Goal: Task Accomplishment & Management: Complete application form

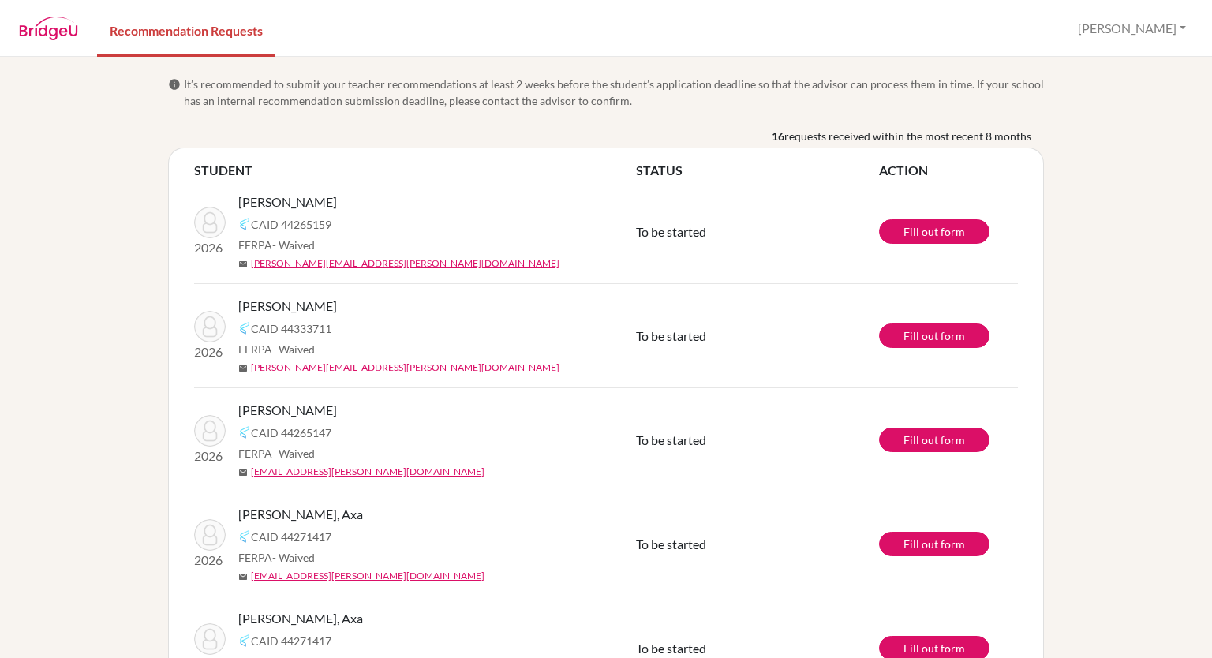
scroll to position [202, 0]
click at [928, 235] on link "Fill out form" at bounding box center [934, 231] width 110 height 24
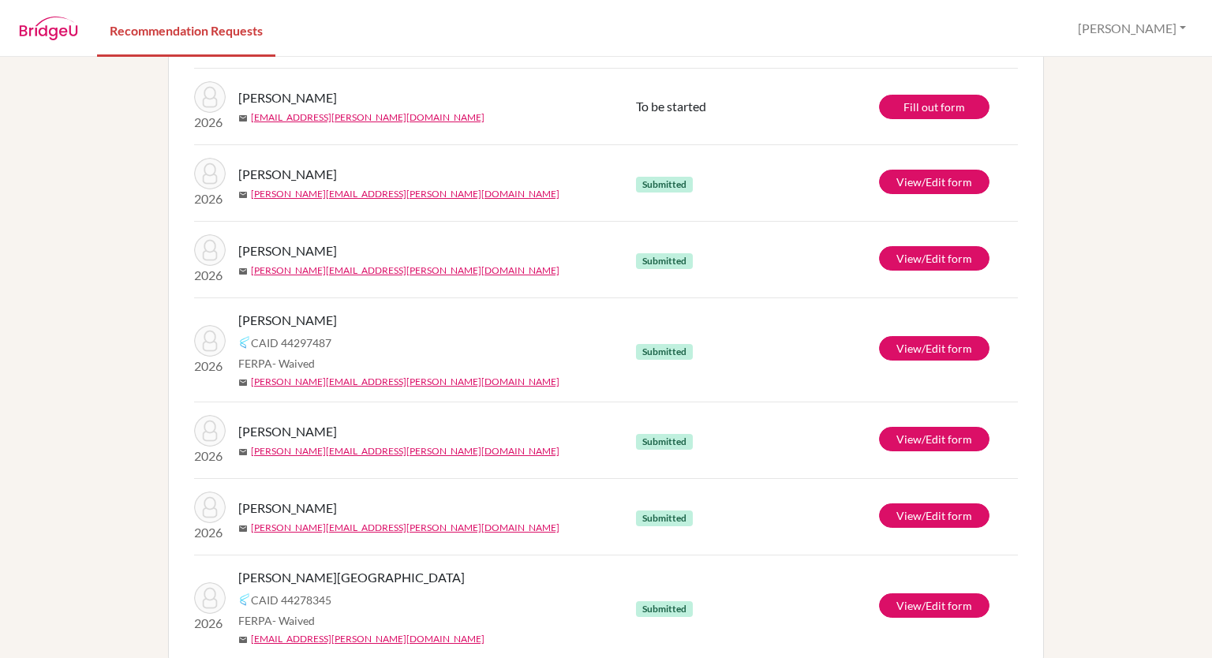
scroll to position [1010, 0]
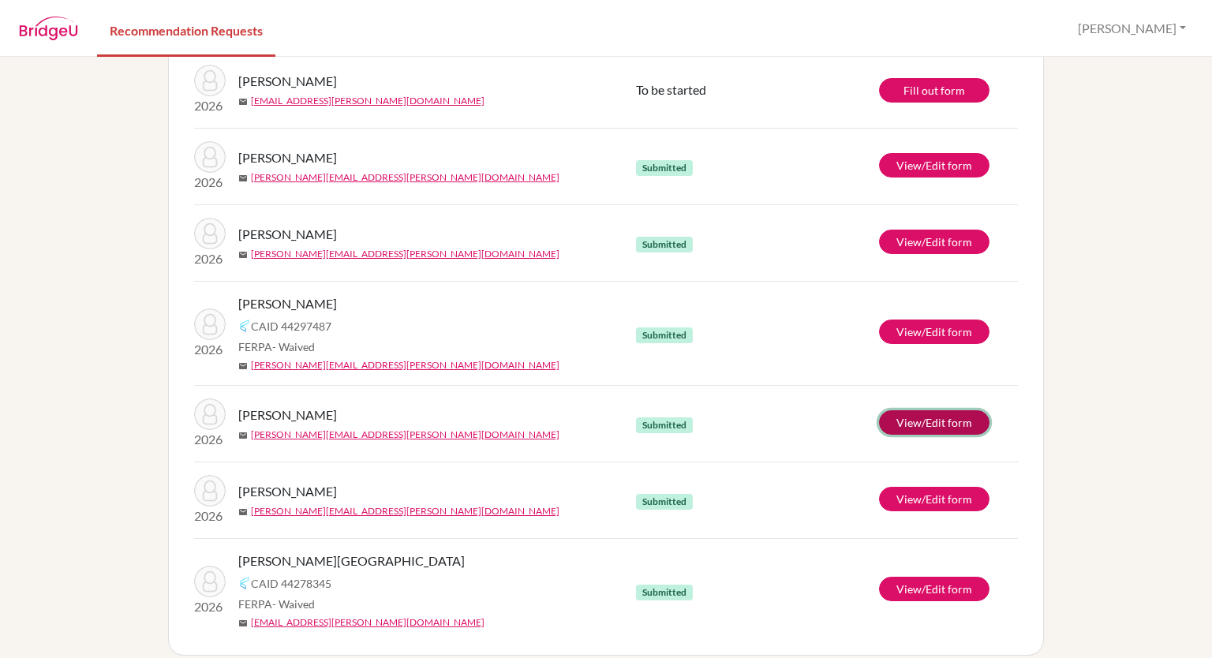
click at [946, 427] on link "View/Edit form" at bounding box center [934, 422] width 110 height 24
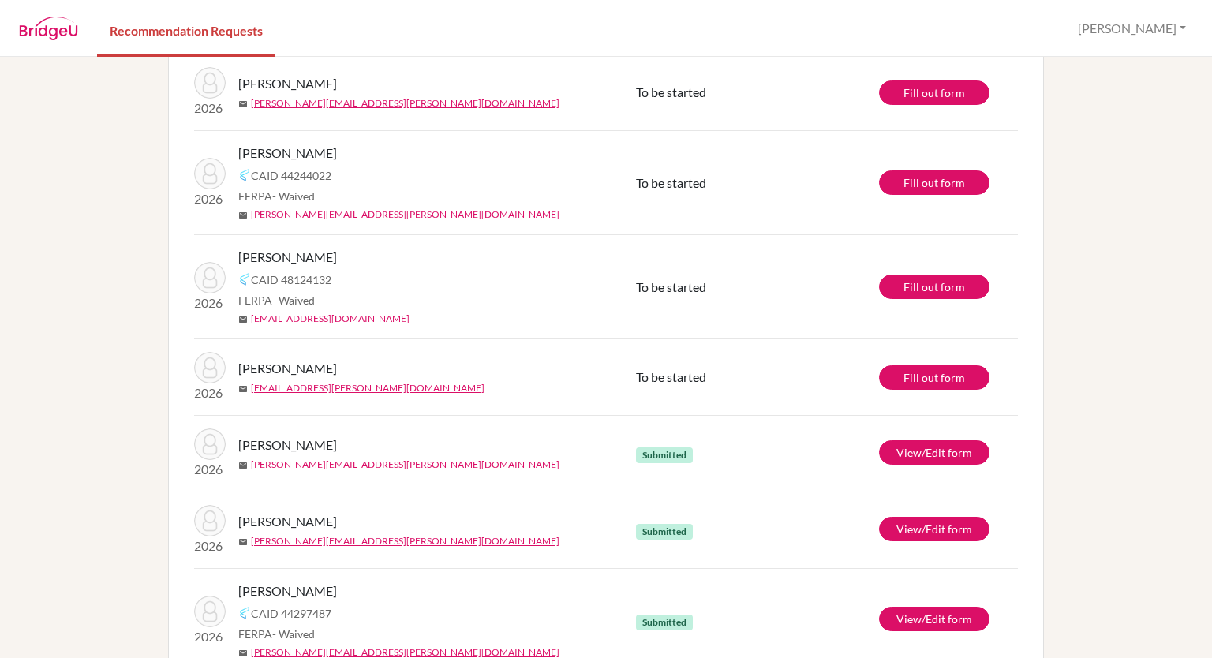
scroll to position [0, 0]
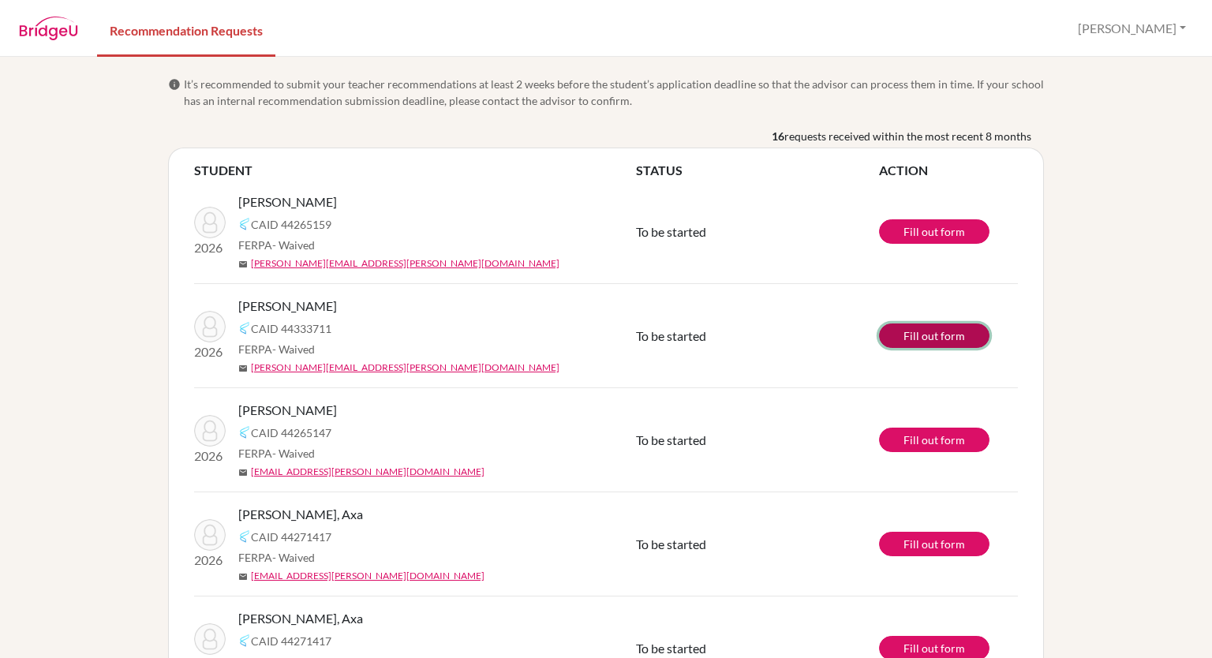
click at [952, 335] on link "Fill out form" at bounding box center [934, 335] width 110 height 24
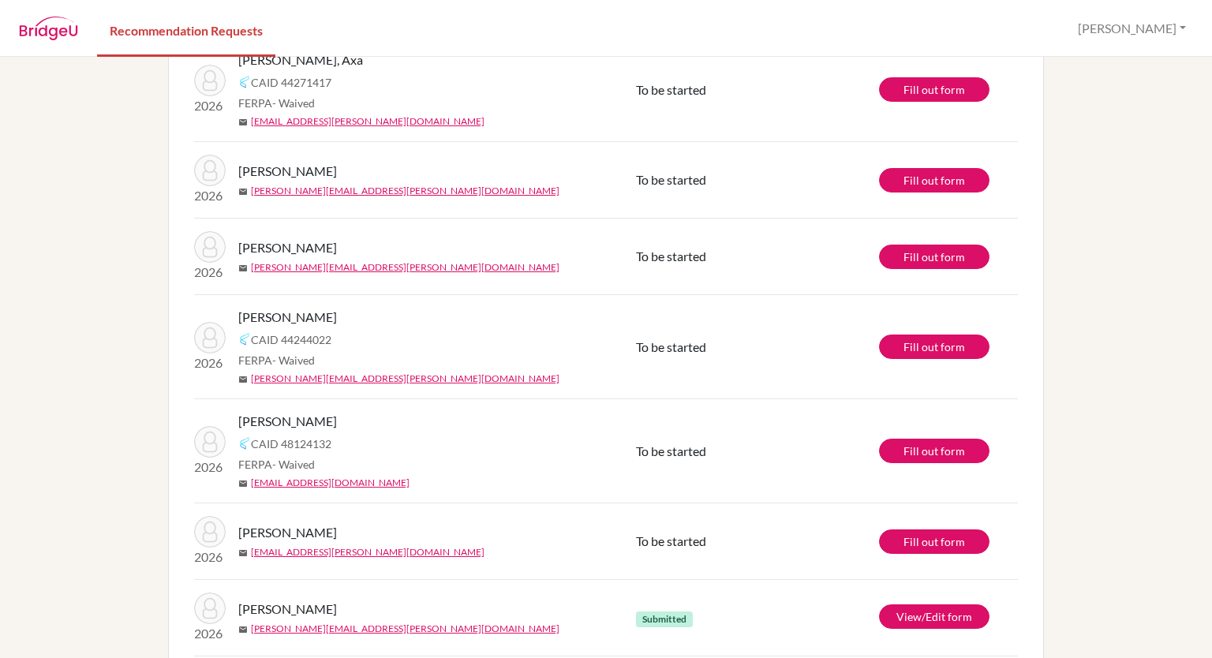
scroll to position [563, 0]
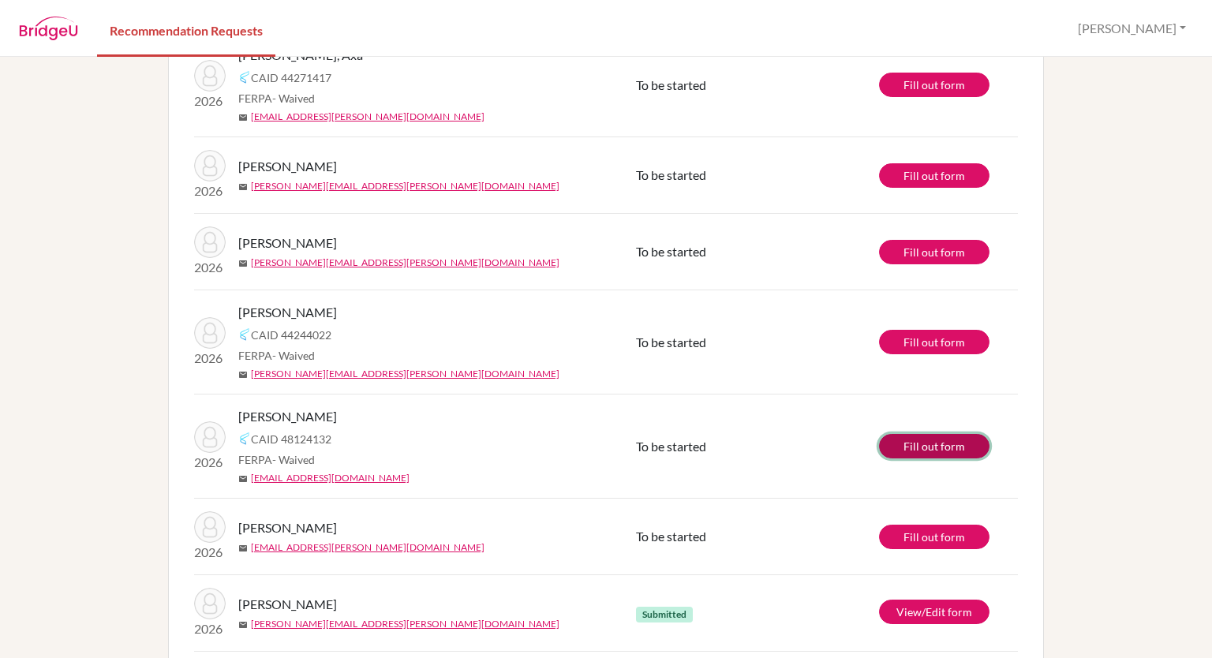
click at [930, 444] on link "Fill out form" at bounding box center [934, 446] width 110 height 24
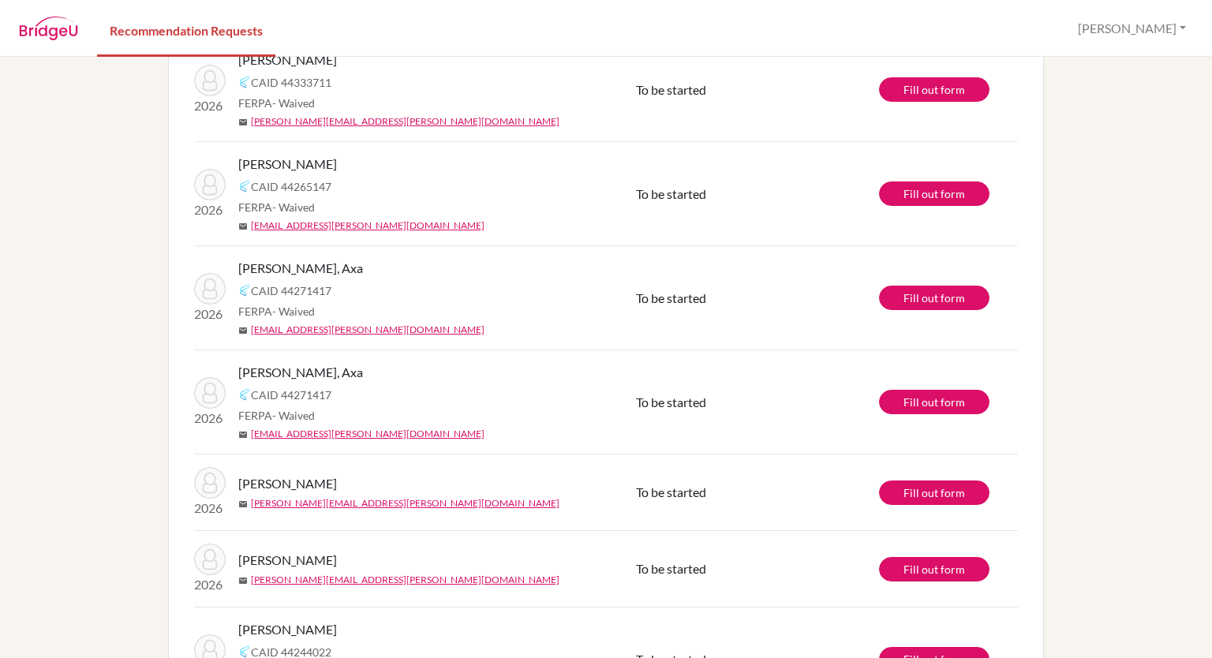
scroll to position [0, 0]
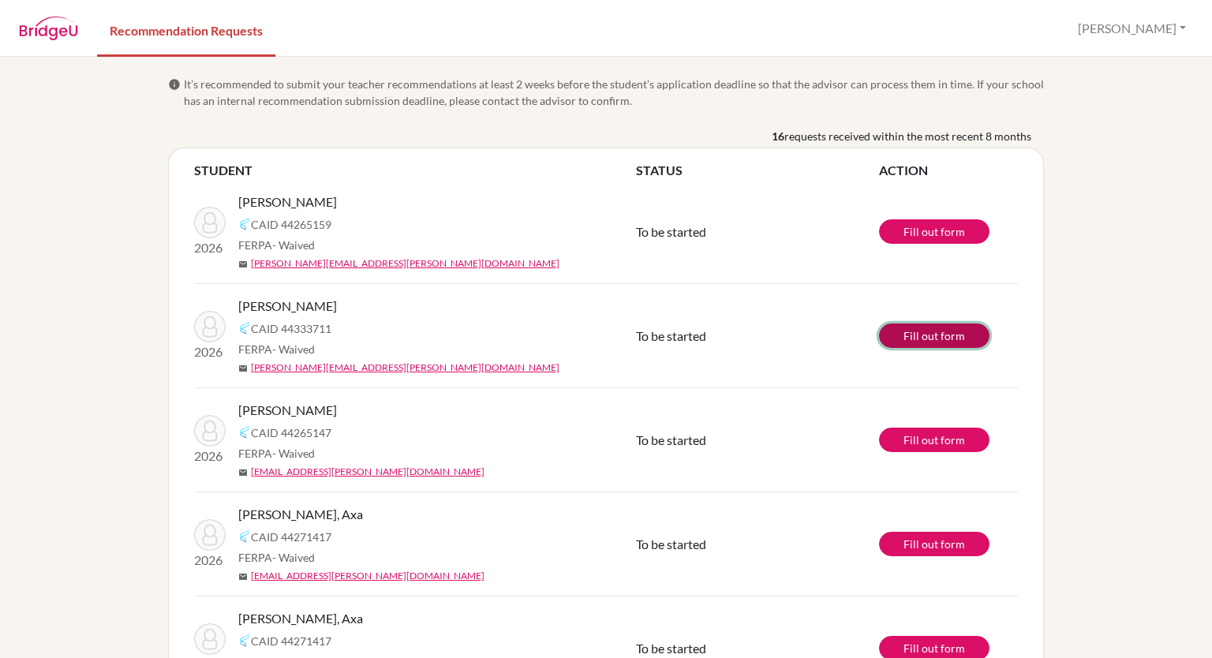
click at [934, 343] on link "Fill out form" at bounding box center [934, 335] width 110 height 24
click at [947, 438] on link "Fill out form" at bounding box center [934, 440] width 110 height 24
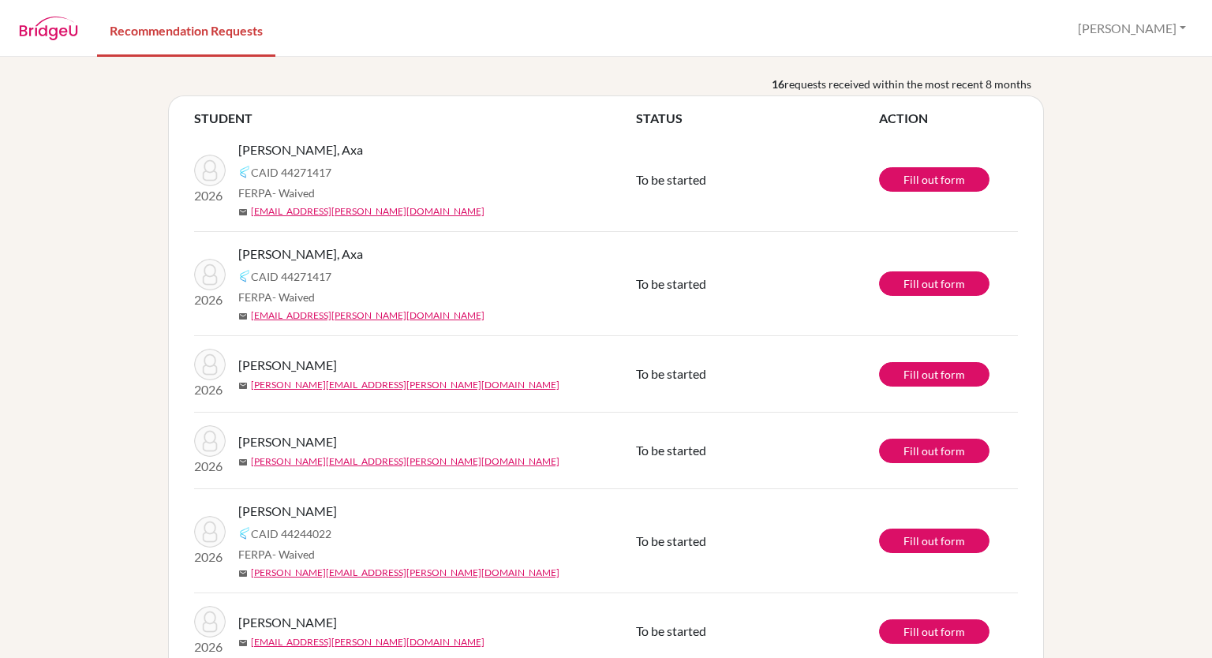
scroll to position [60, 0]
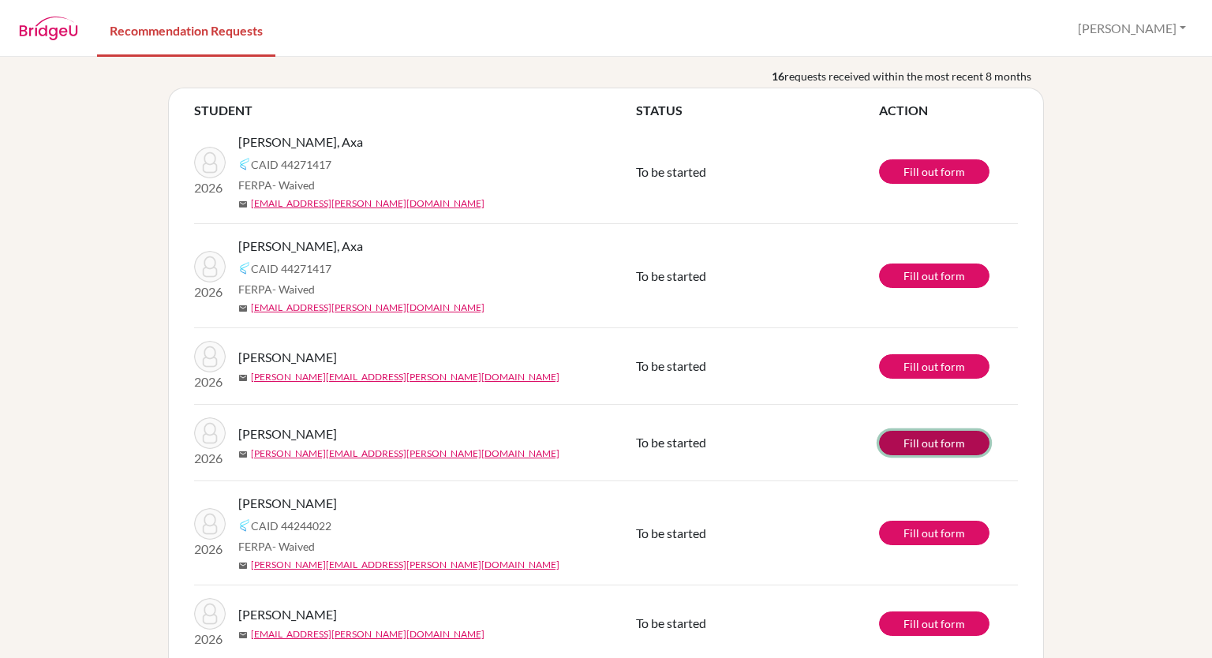
click at [939, 446] on link "Fill out form" at bounding box center [934, 443] width 110 height 24
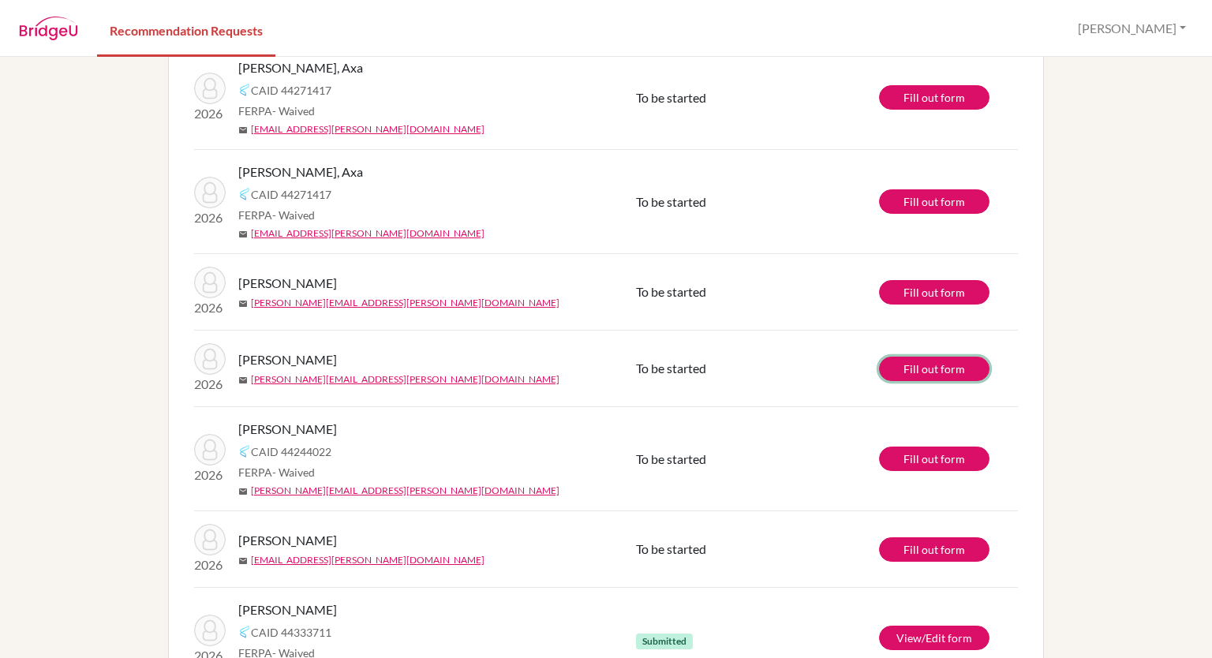
scroll to position [128, 0]
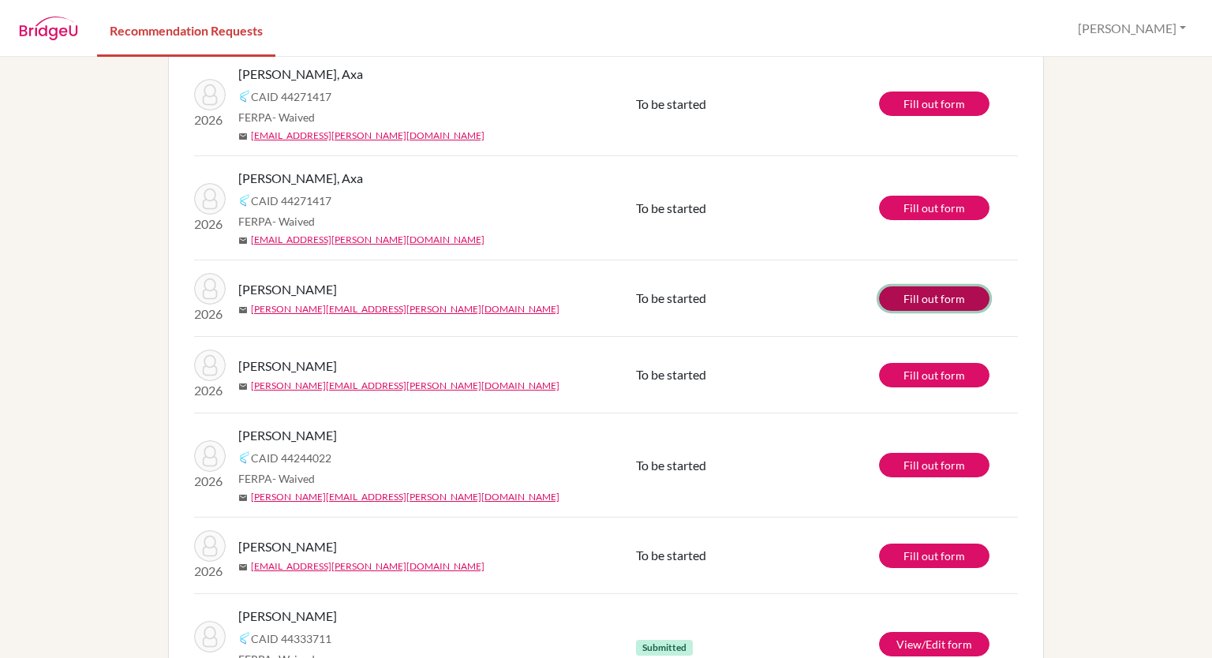
click at [943, 294] on link "Fill out form" at bounding box center [934, 298] width 110 height 24
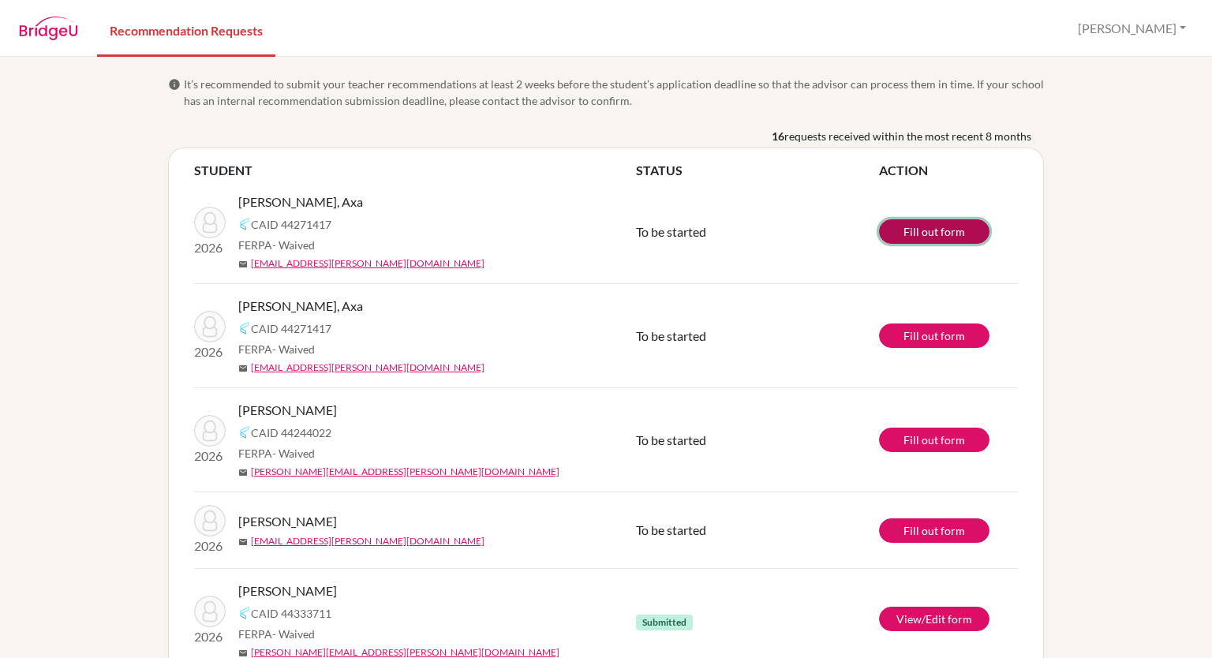
click at [928, 233] on link "Fill out form" at bounding box center [934, 231] width 110 height 24
click at [888, 230] on link "Fill out form" at bounding box center [934, 231] width 110 height 24
